Goal: Information Seeking & Learning: Check status

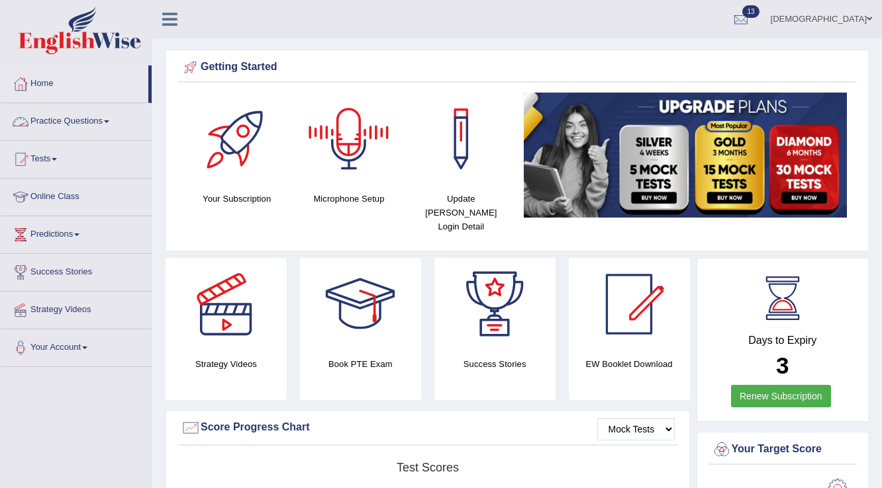
click at [86, 116] on link "Practice Questions" at bounding box center [76, 119] width 151 height 33
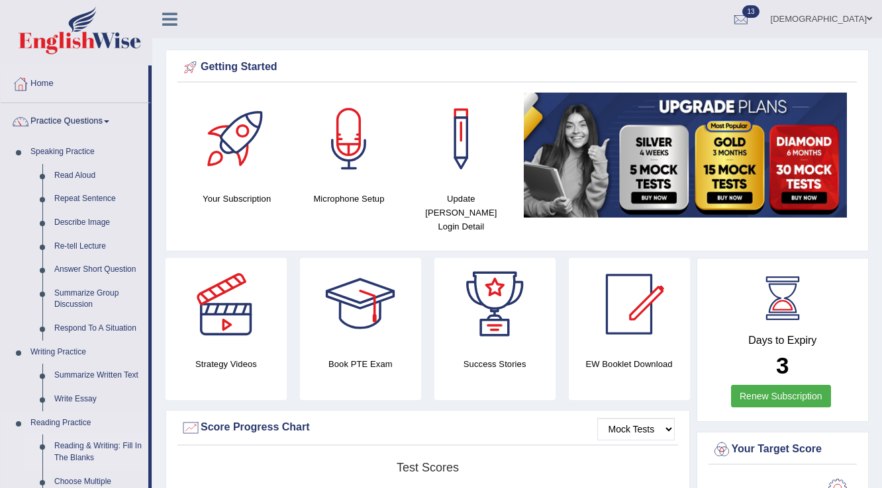
click at [121, 435] on link "Reading & Writing: Fill In The Blanks" at bounding box center [98, 452] width 100 height 35
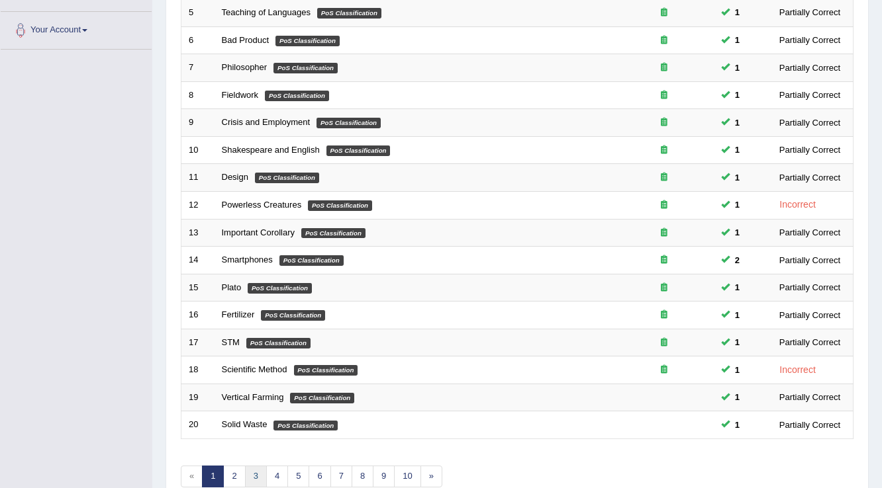
click at [261, 468] on link "3" at bounding box center [256, 477] width 22 height 22
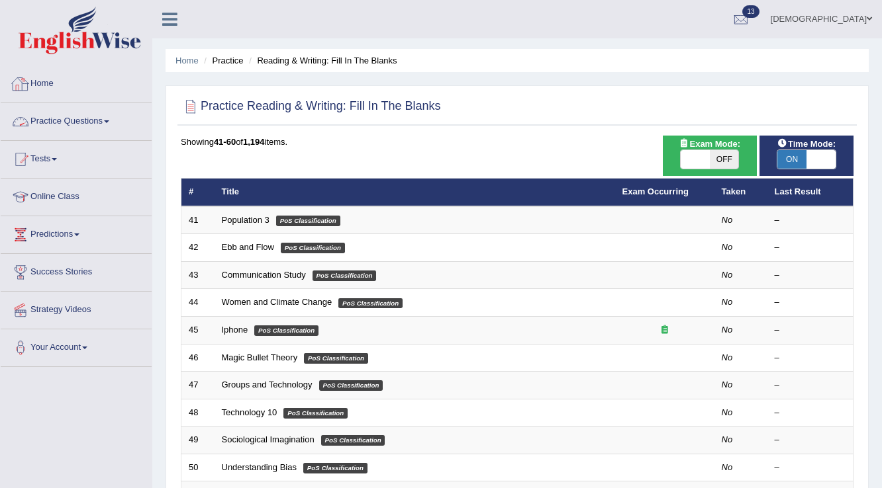
click at [37, 74] on link "Home" at bounding box center [76, 82] width 151 height 33
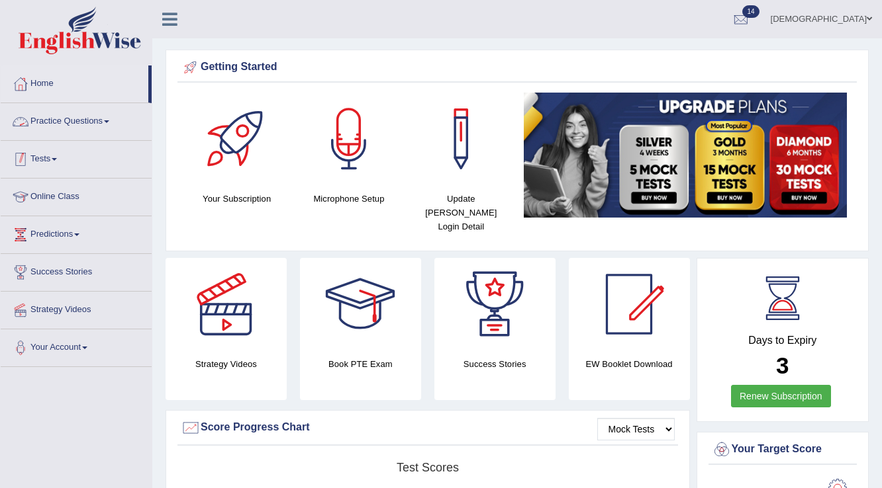
click at [48, 154] on link "Tests" at bounding box center [76, 157] width 151 height 33
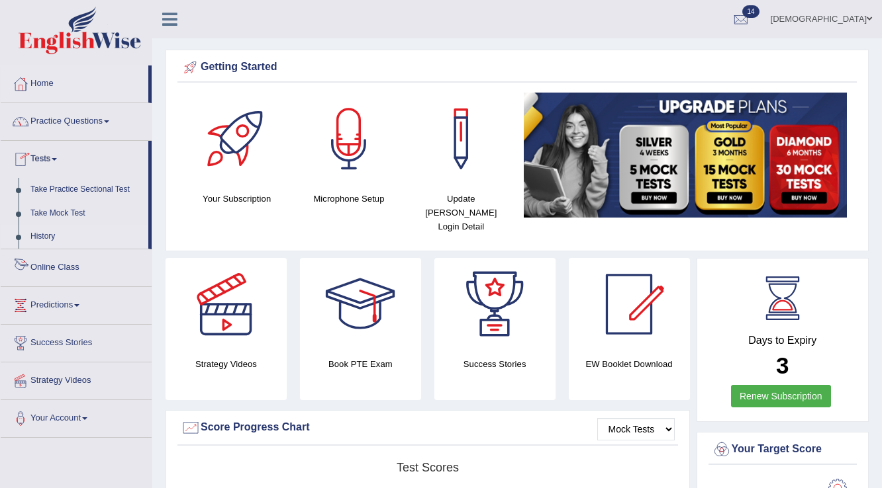
click at [48, 234] on link "History" at bounding box center [86, 237] width 124 height 24
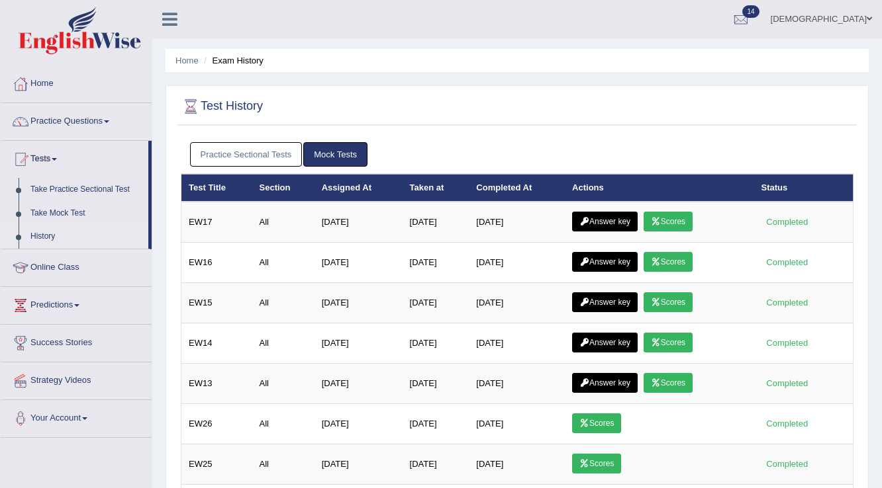
click at [662, 212] on link "Scores" at bounding box center [667, 222] width 49 height 20
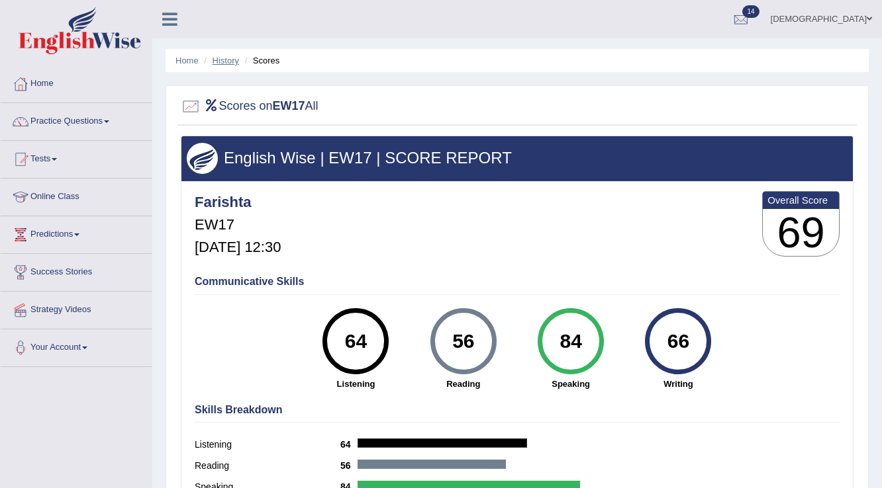
click at [232, 58] on link "History" at bounding box center [225, 61] width 26 height 10
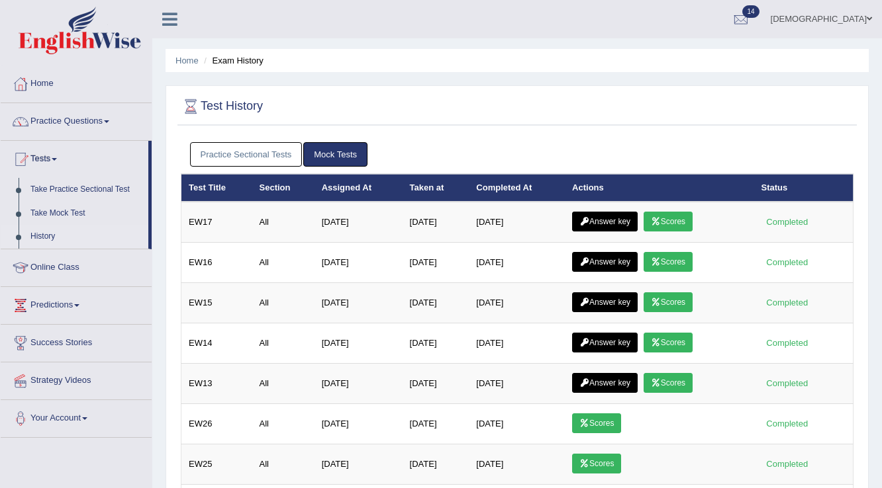
click at [615, 221] on link "Answer key" at bounding box center [605, 222] width 66 height 20
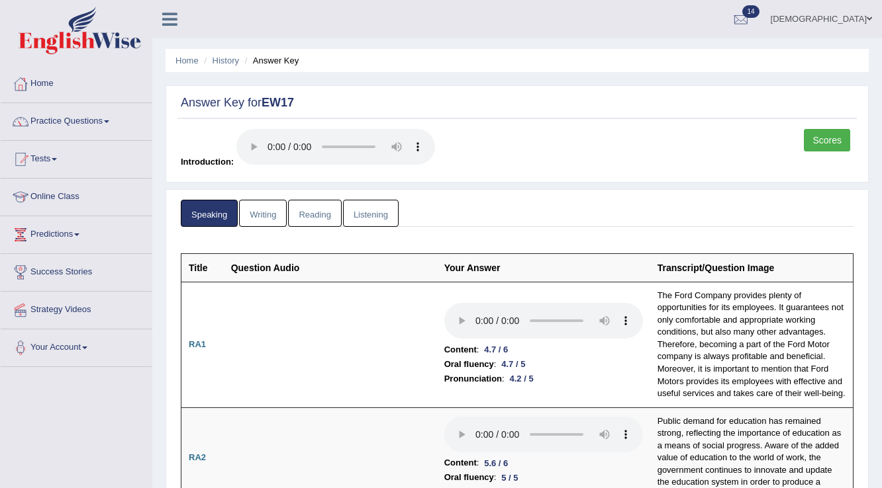
click at [267, 212] on link "Writing" at bounding box center [263, 213] width 48 height 27
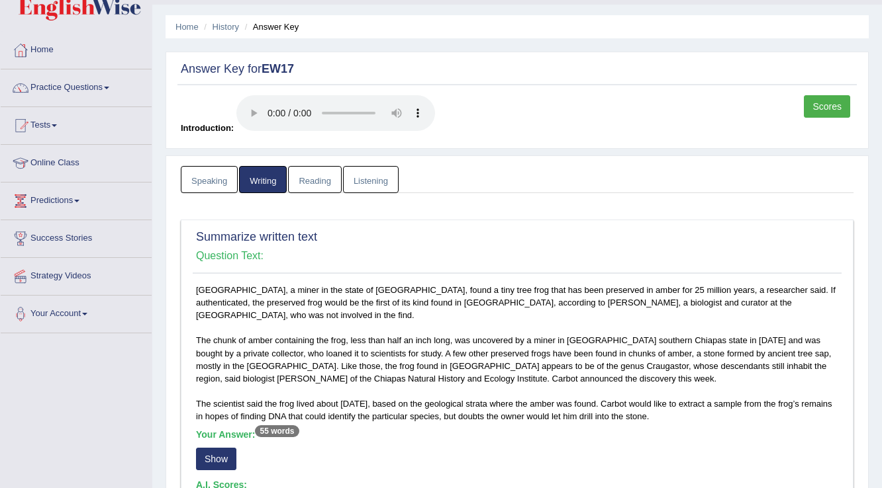
scroll to position [212, 0]
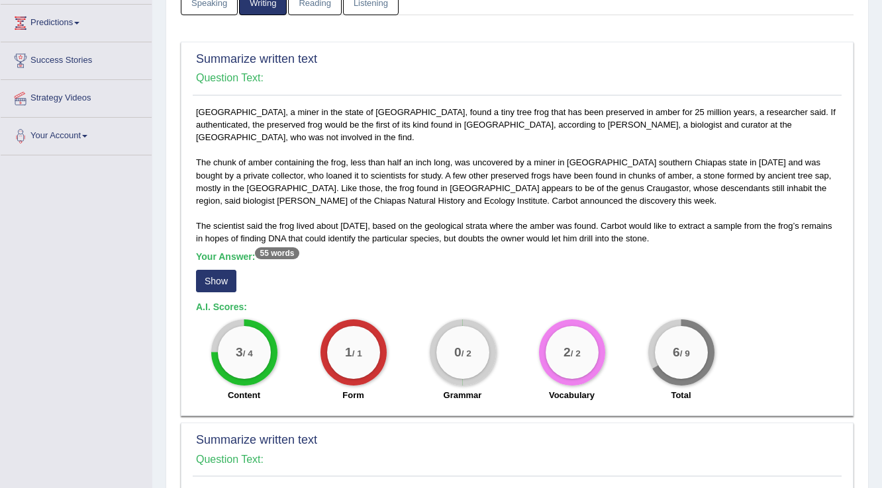
click at [210, 275] on button "Show" at bounding box center [216, 281] width 40 height 23
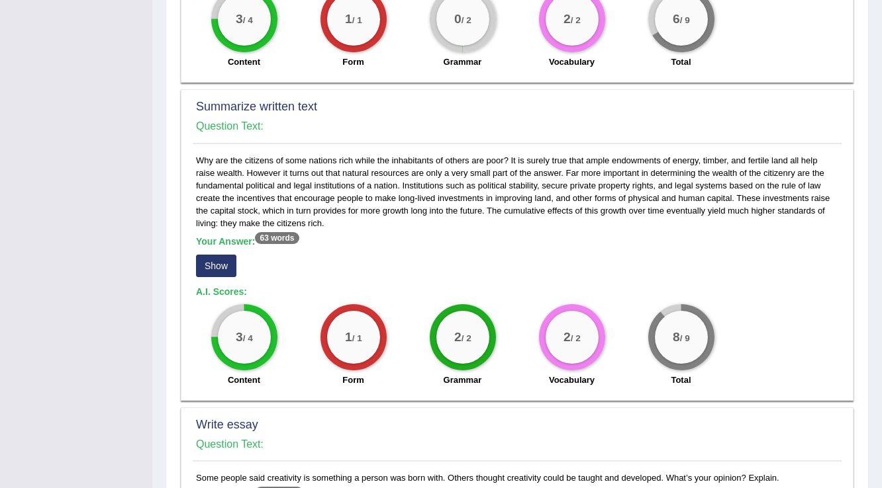
scroll to position [582, 0]
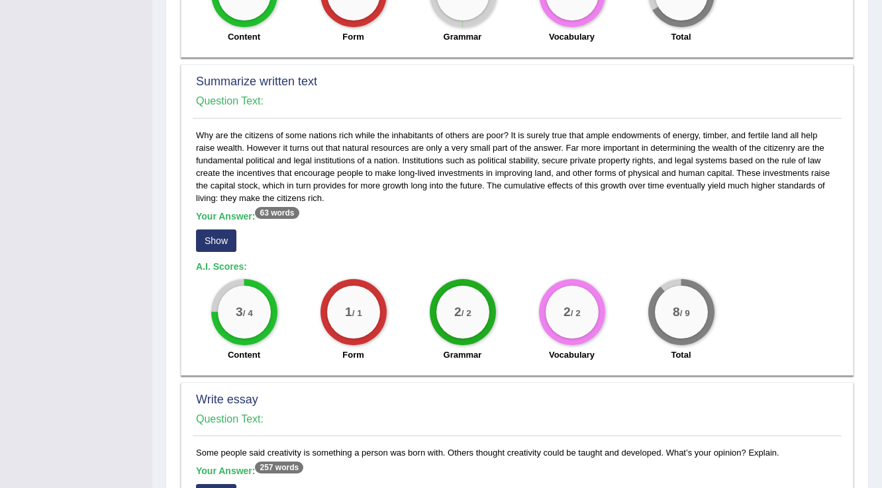
click at [232, 230] on button "Show" at bounding box center [216, 241] width 40 height 23
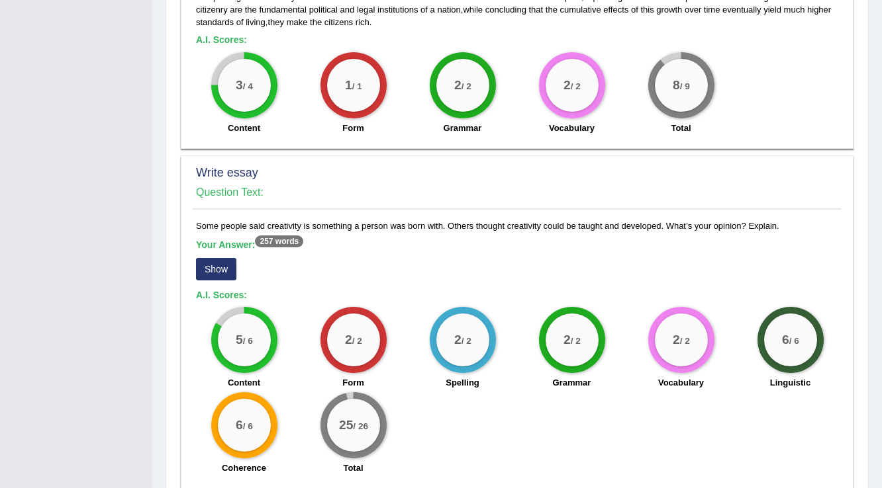
scroll to position [847, 0]
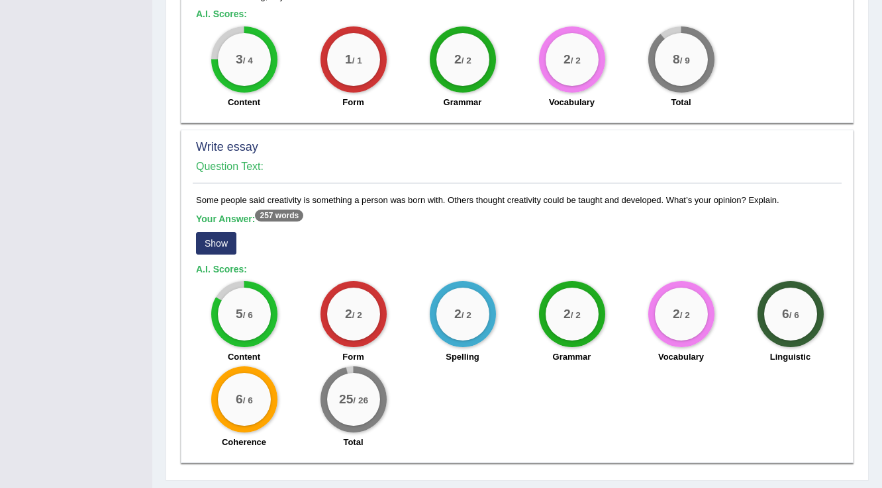
click at [226, 232] on button "Show" at bounding box center [216, 243] width 40 height 23
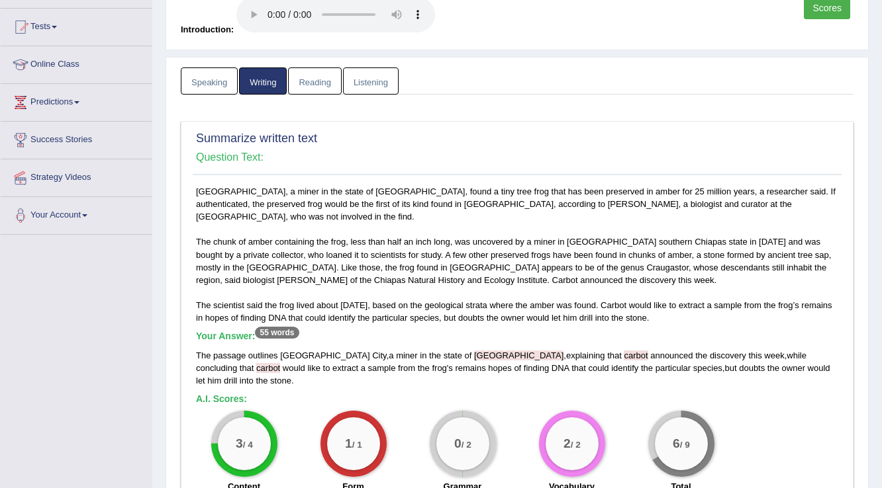
scroll to position [0, 0]
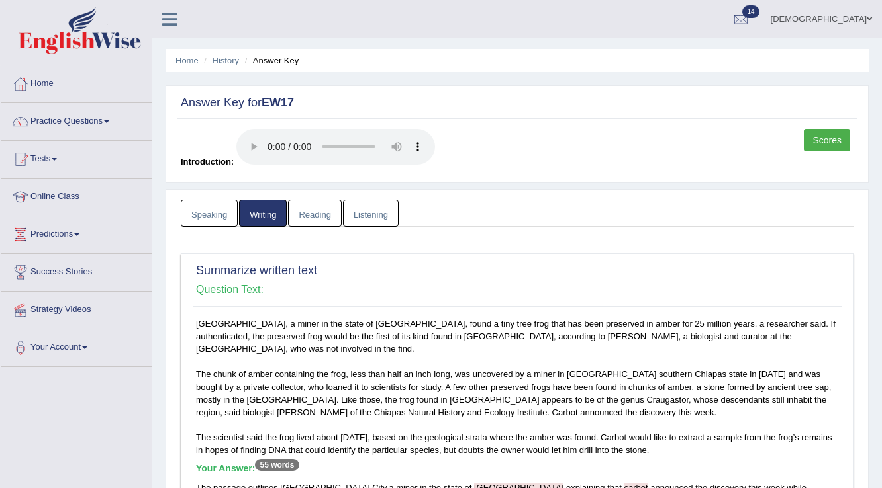
click at [304, 212] on link "Reading" at bounding box center [314, 213] width 53 height 27
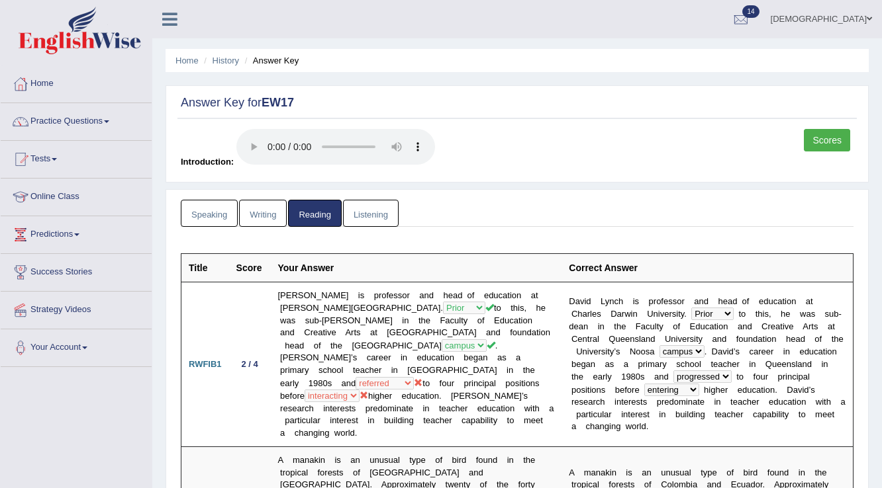
click at [376, 211] on link "Listening" at bounding box center [371, 213] width 56 height 27
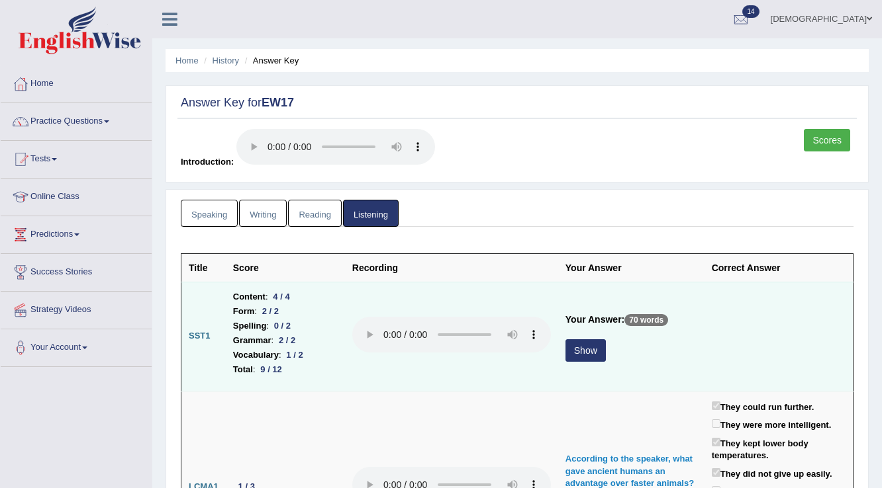
click at [577, 348] on button "Show" at bounding box center [585, 351] width 40 height 23
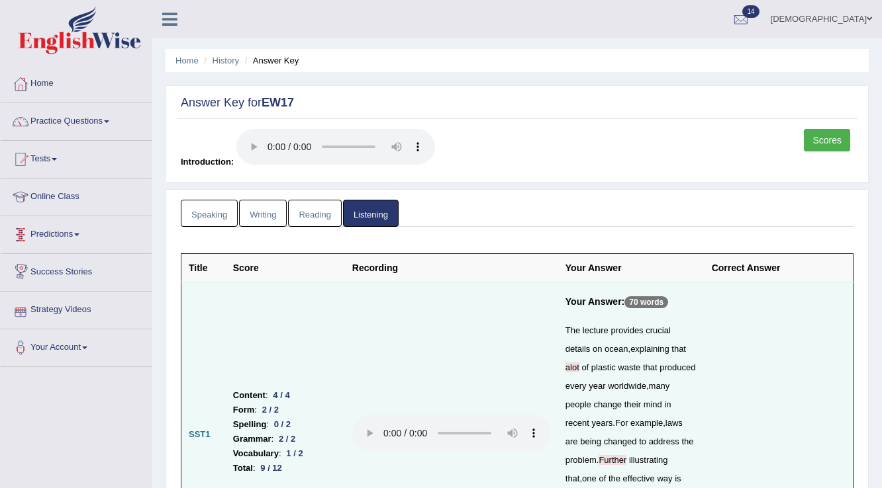
click at [197, 218] on link "Speaking" at bounding box center [209, 213] width 57 height 27
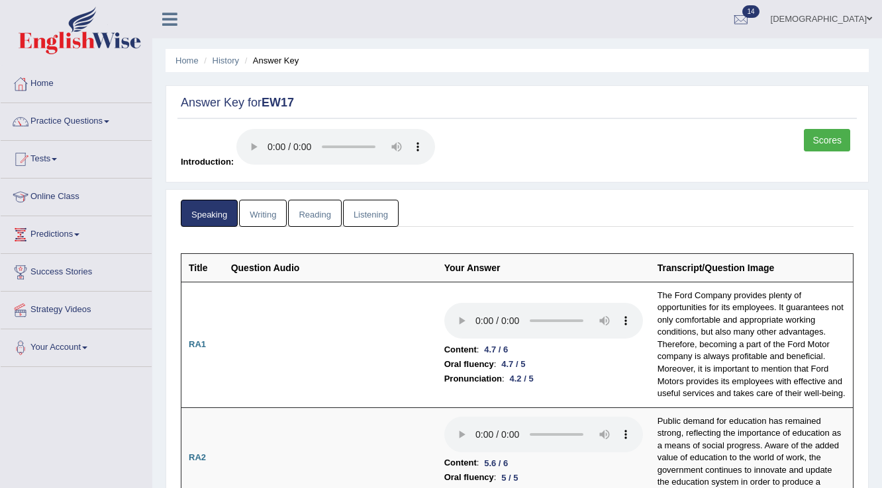
click at [830, 140] on link "Scores" at bounding box center [827, 140] width 46 height 23
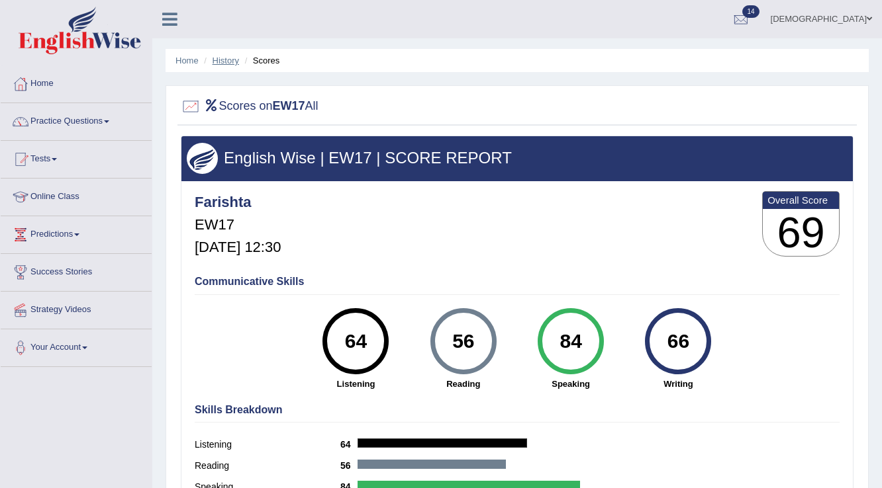
click at [233, 60] on link "History" at bounding box center [225, 61] width 26 height 10
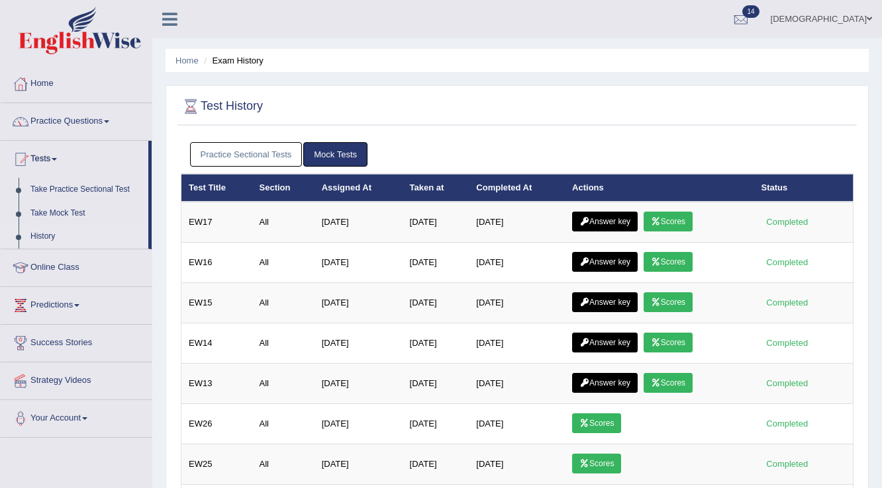
click at [602, 220] on link "Answer key" at bounding box center [605, 222] width 66 height 20
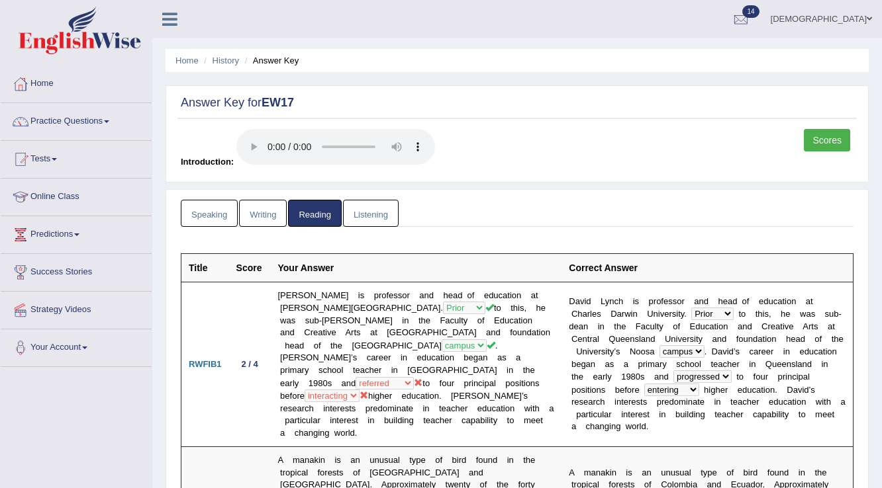
click at [263, 209] on link "Writing" at bounding box center [263, 213] width 48 height 27
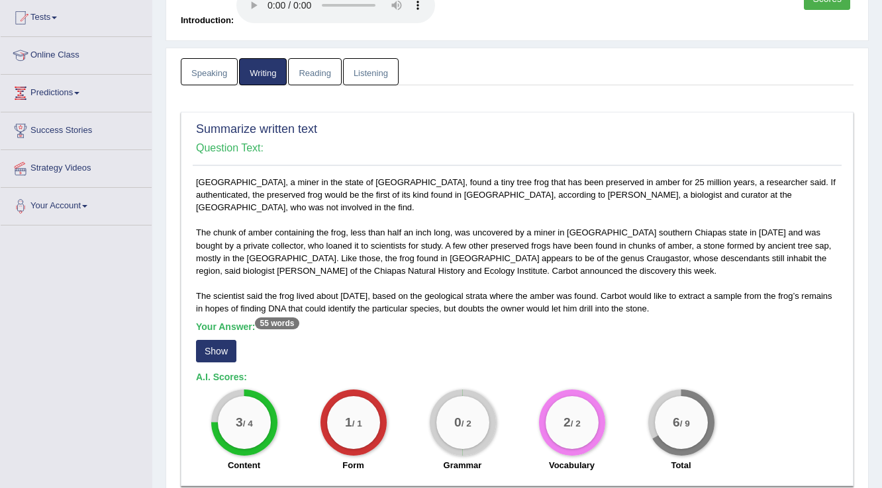
scroll to position [212, 0]
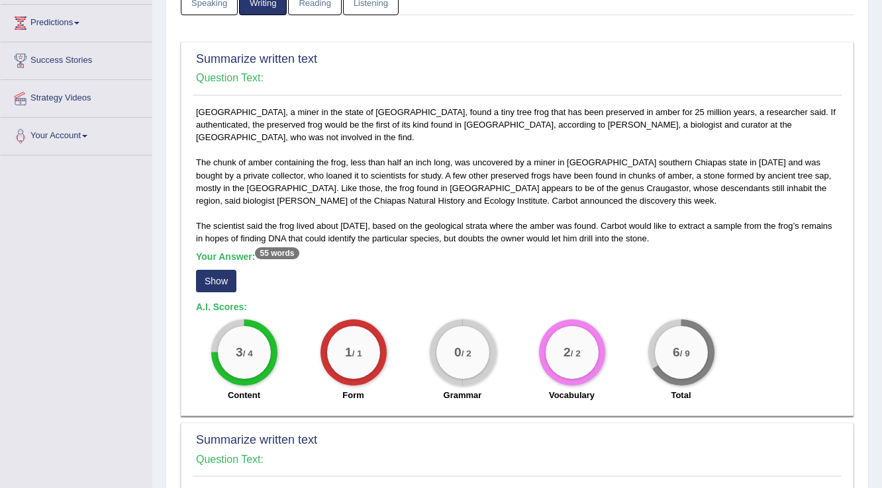
click at [216, 282] on button "Show" at bounding box center [216, 281] width 40 height 23
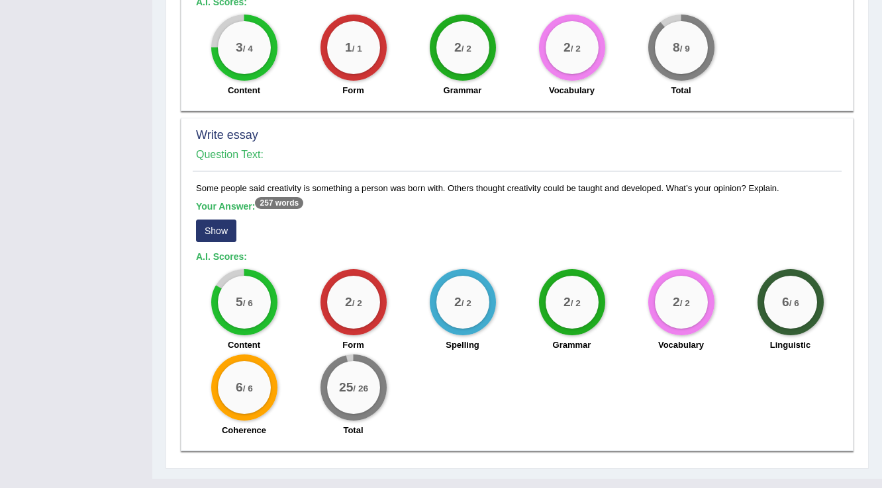
scroll to position [856, 0]
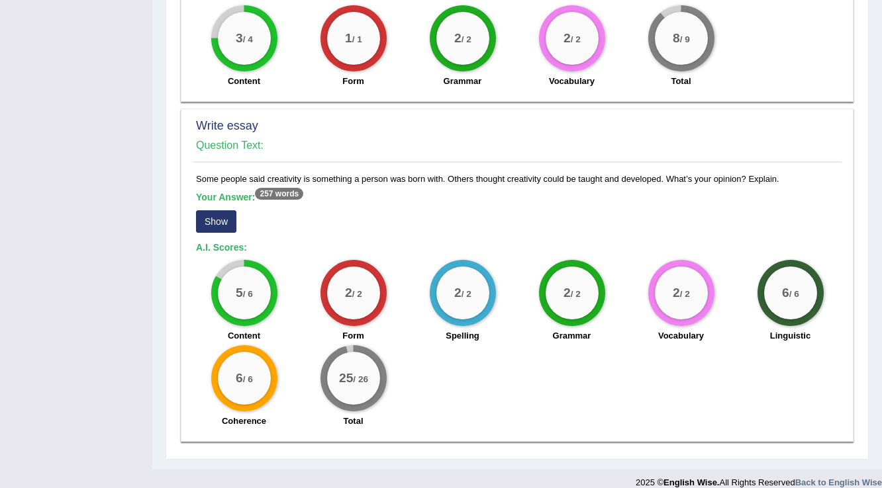
click at [228, 210] on button "Show" at bounding box center [216, 221] width 40 height 23
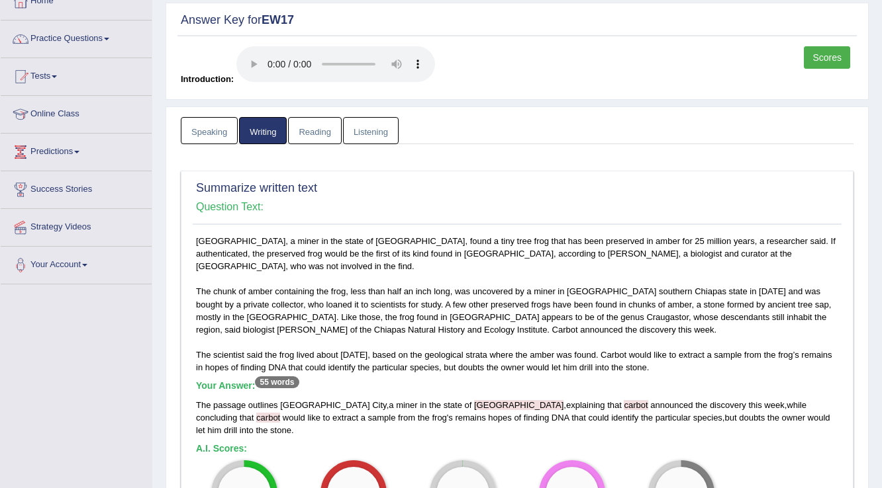
scroll to position [0, 0]
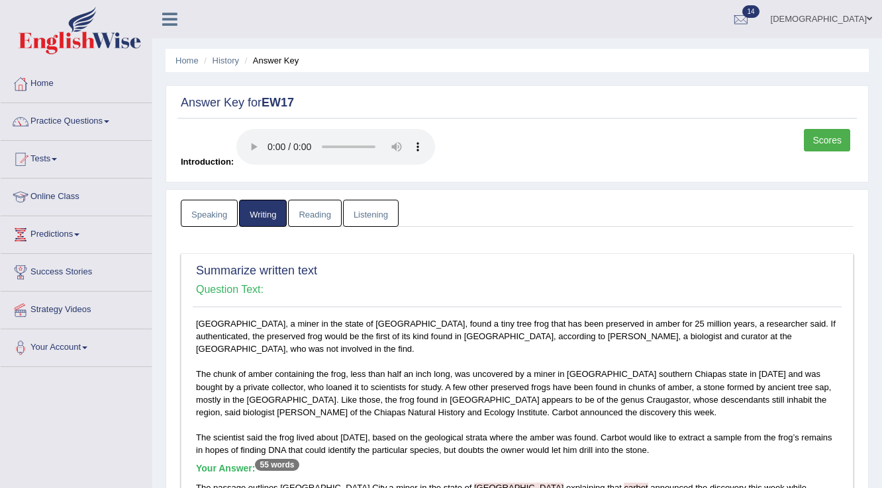
click at [834, 139] on link "Scores" at bounding box center [827, 140] width 46 height 23
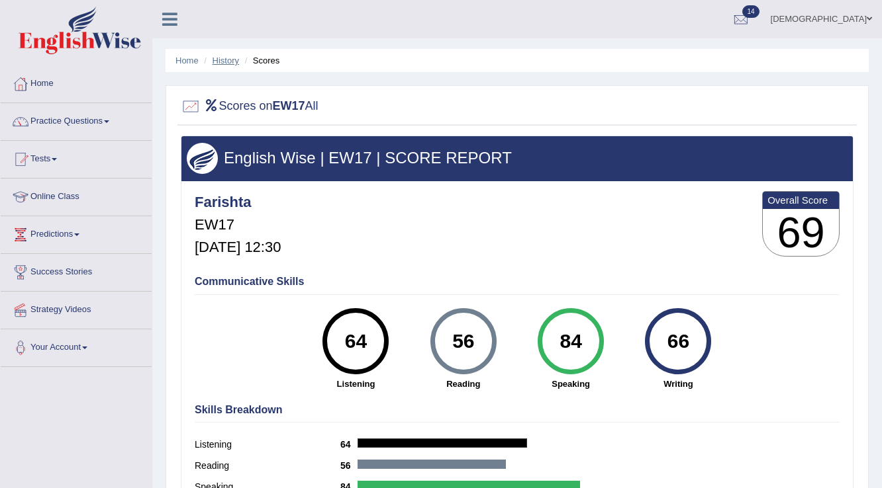
click at [228, 57] on link "History" at bounding box center [225, 61] width 26 height 10
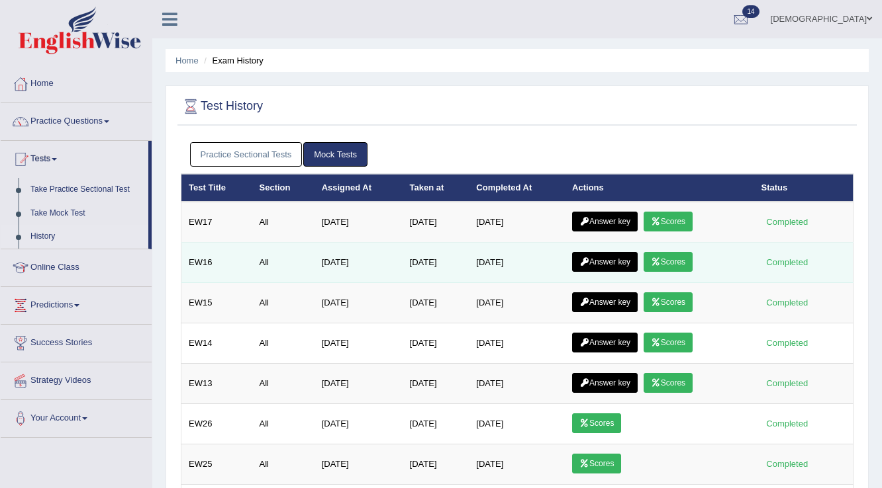
click at [617, 253] on link "Answer key" at bounding box center [605, 262] width 66 height 20
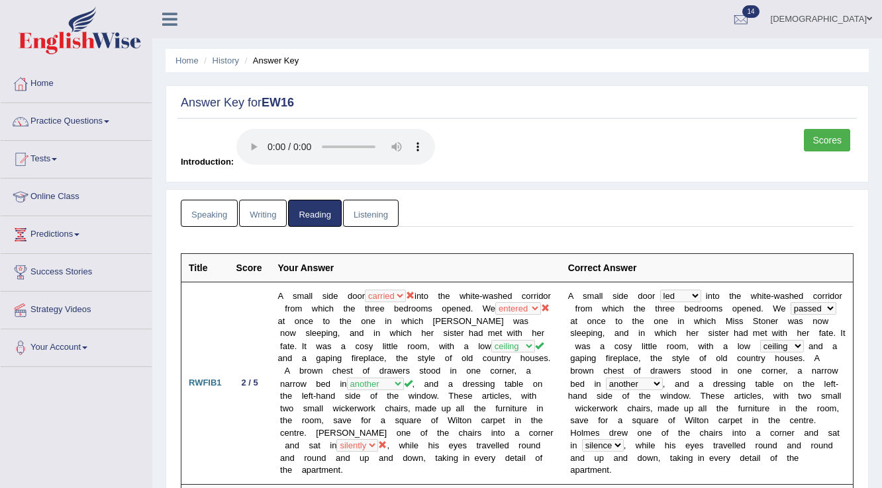
click at [262, 217] on link "Writing" at bounding box center [263, 213] width 48 height 27
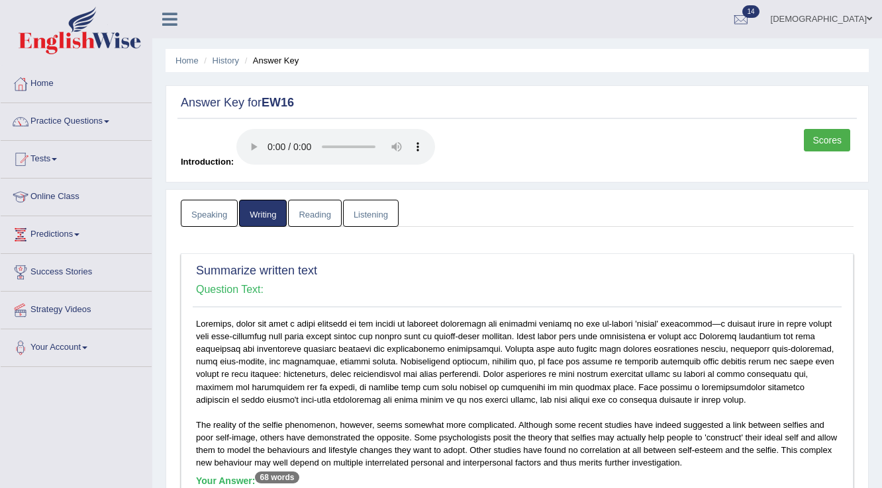
click at [361, 213] on link "Listening" at bounding box center [371, 213] width 56 height 27
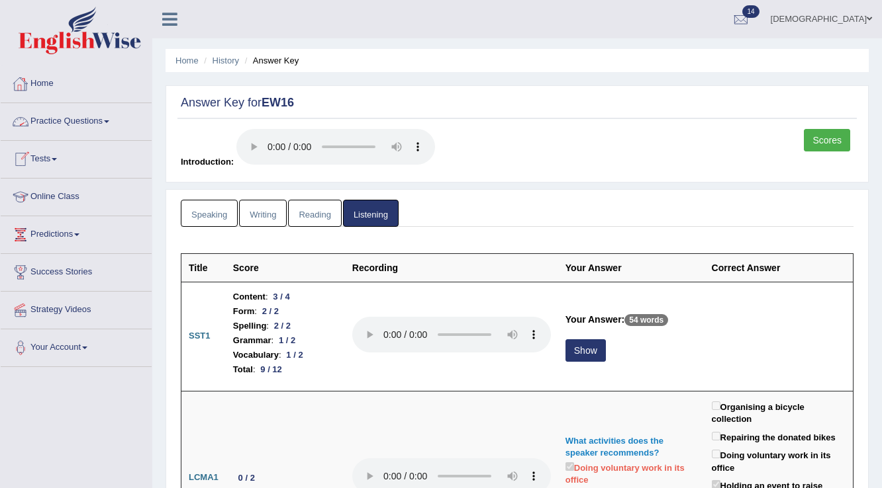
click at [38, 80] on link "Home" at bounding box center [76, 82] width 151 height 33
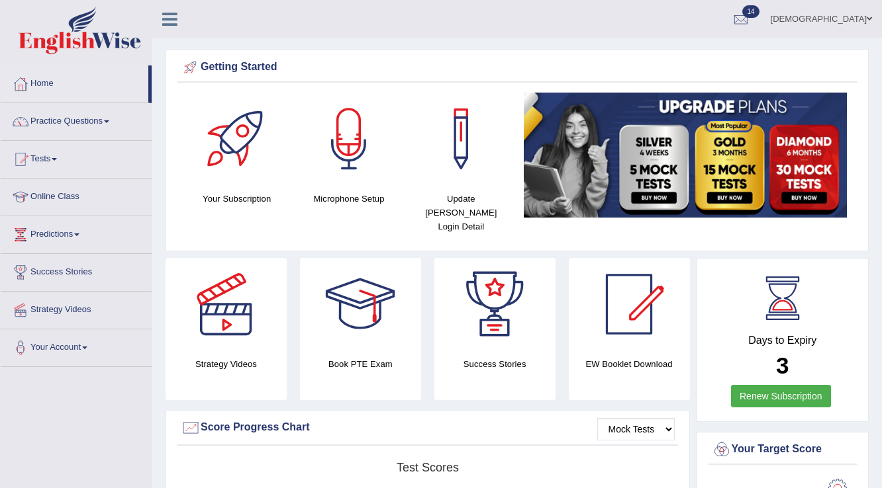
click at [851, 21] on link "[DEMOGRAPHIC_DATA]" at bounding box center [820, 17] width 121 height 34
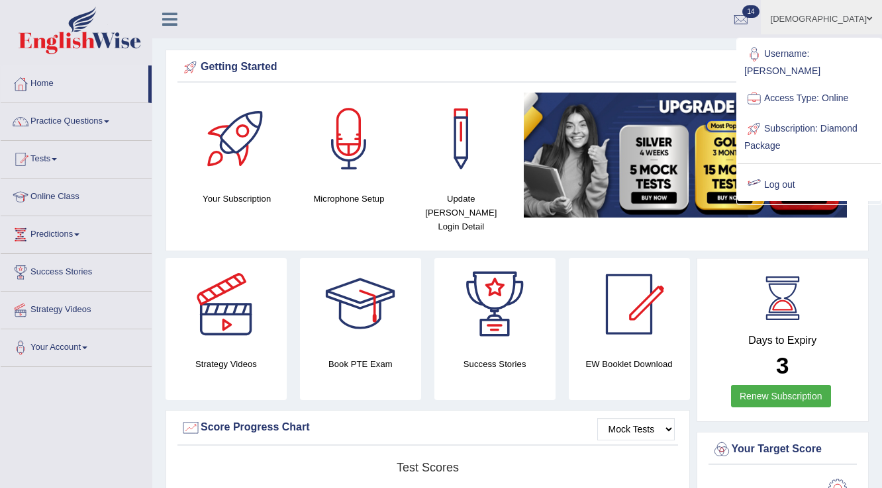
click at [779, 170] on link "Log out" at bounding box center [808, 185] width 143 height 30
